Goal: Check status: Check status

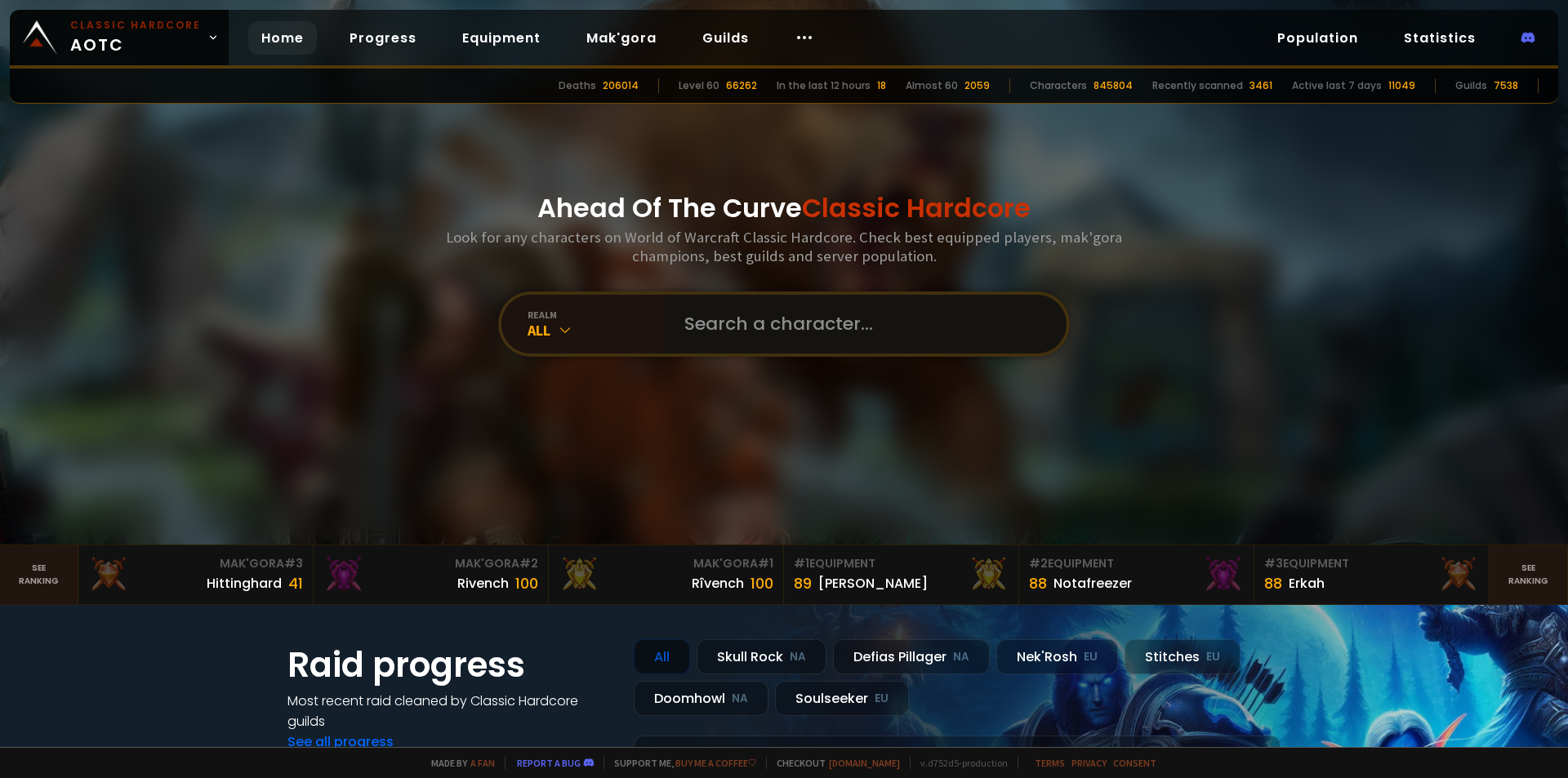
click at [768, 327] on input "text" at bounding box center [861, 323] width 373 height 59
click at [542, 330] on div "All" at bounding box center [596, 330] width 137 height 18
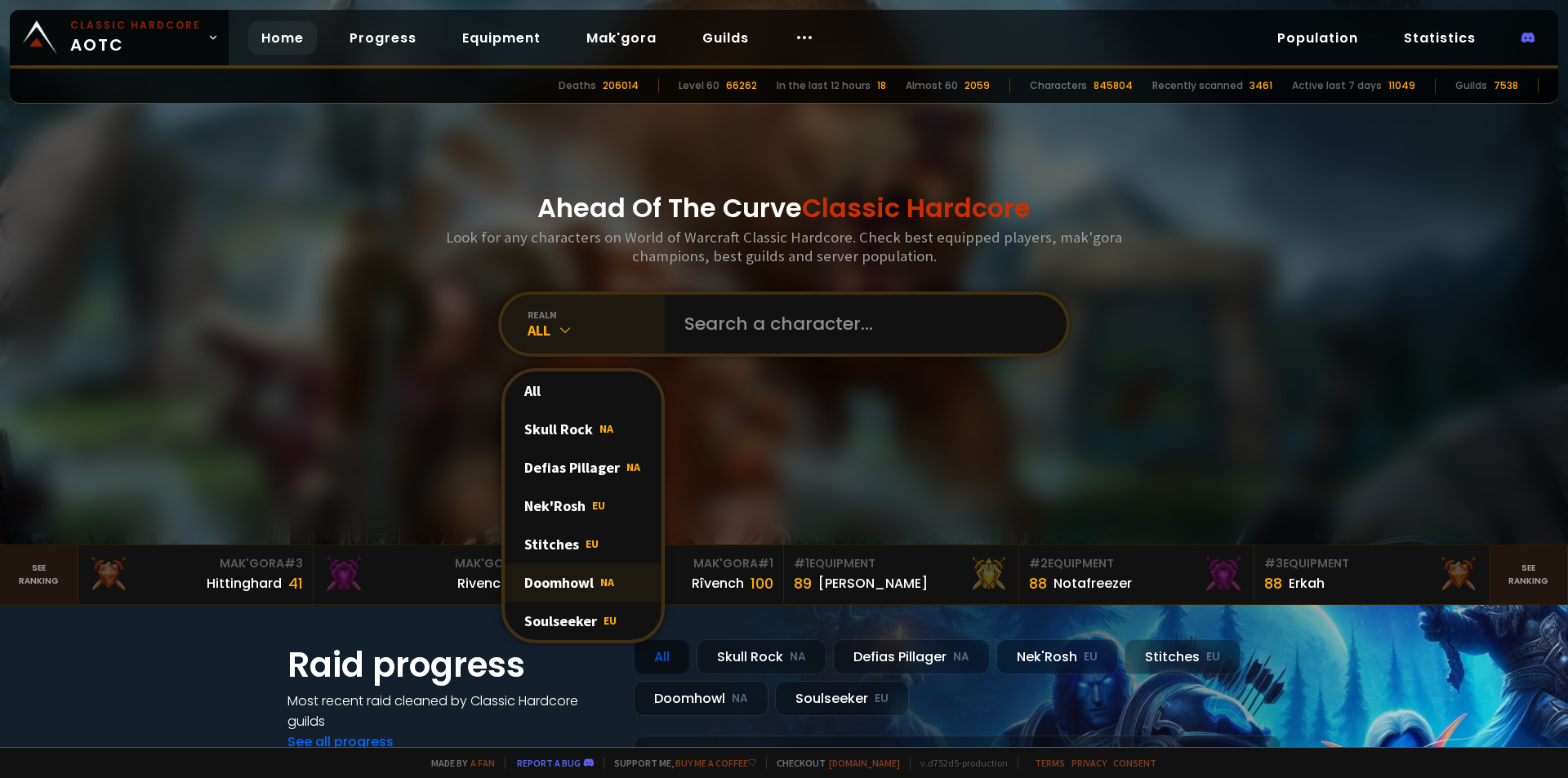
click at [588, 580] on div "Doomhowl NA" at bounding box center [582, 583] width 157 height 38
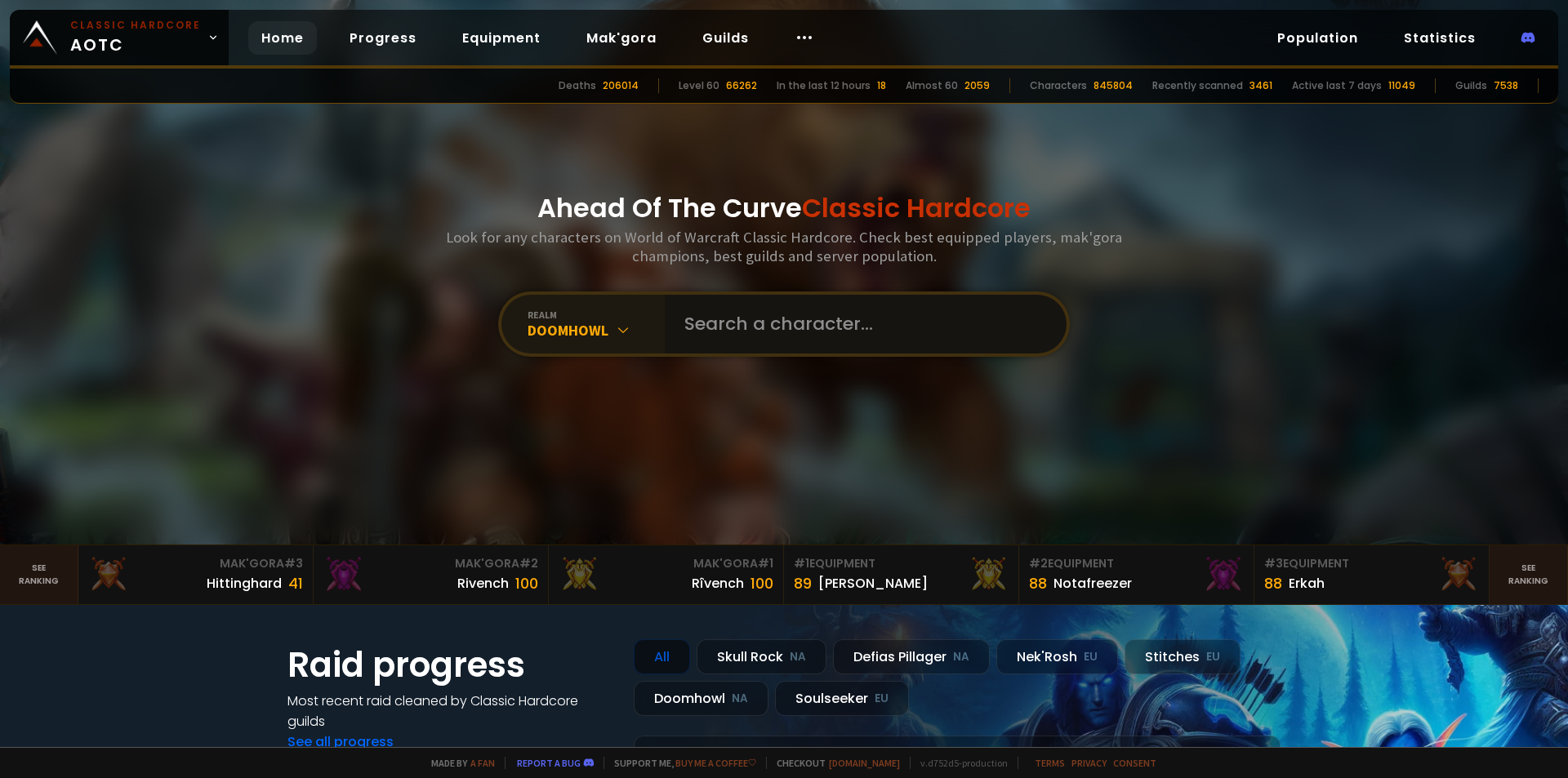
click at [797, 330] on input "text" at bounding box center [861, 323] width 373 height 59
type input "elpapii"
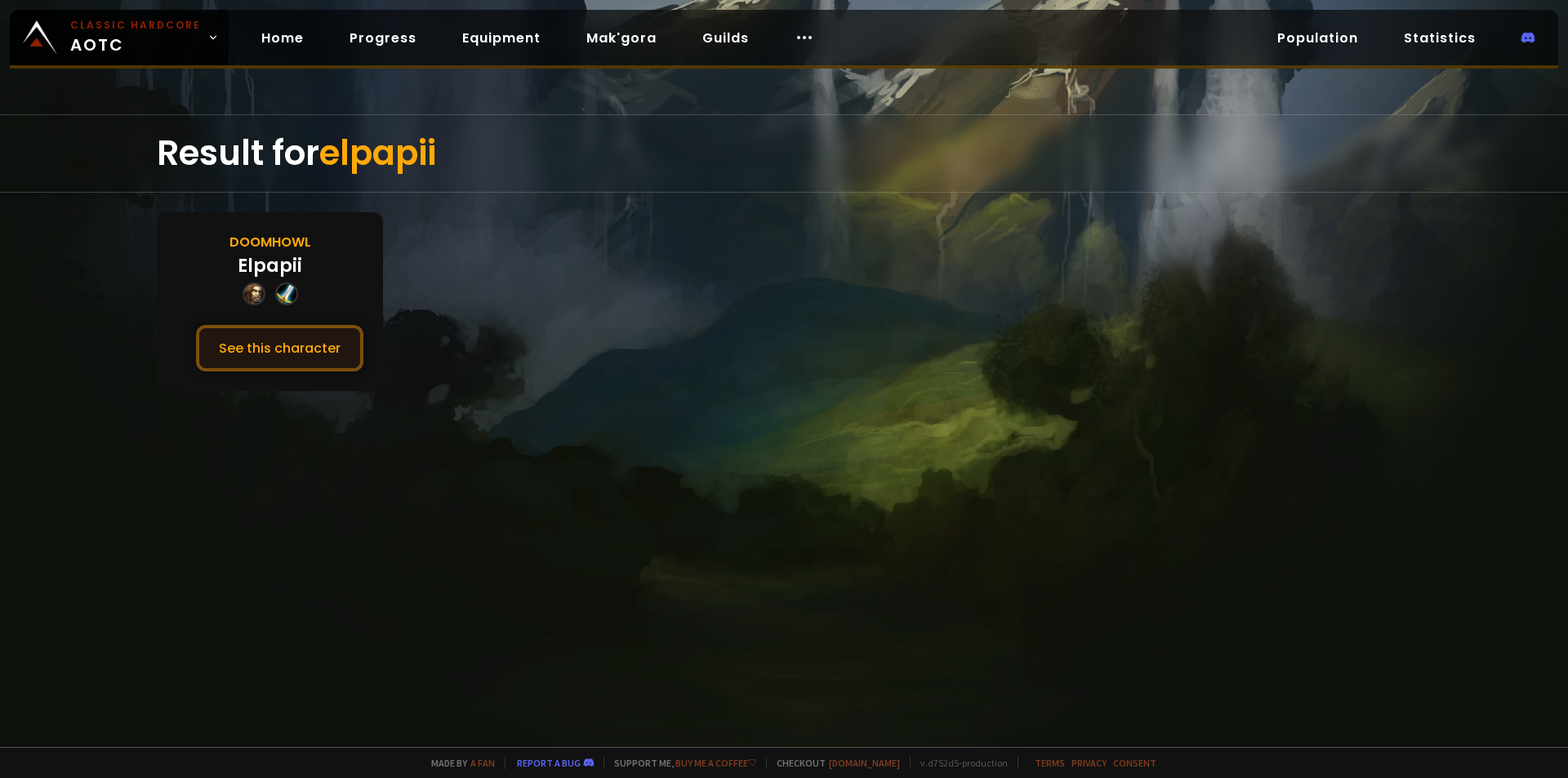
click at [262, 334] on button "See this character" at bounding box center [279, 348] width 167 height 46
